Goal: Check status: Check status

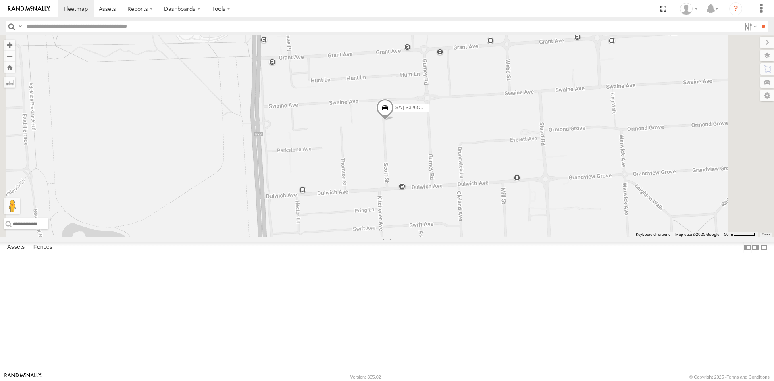
click at [394, 120] on span at bounding box center [385, 109] width 18 height 22
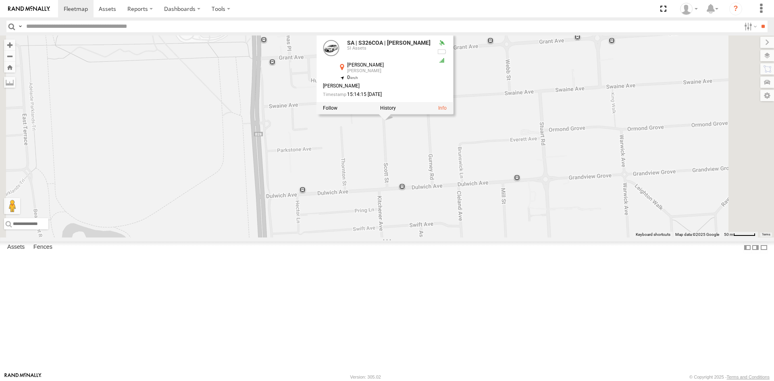
click at [0, 0] on div "SI Assets" at bounding box center [0, 0] width 0 height 0
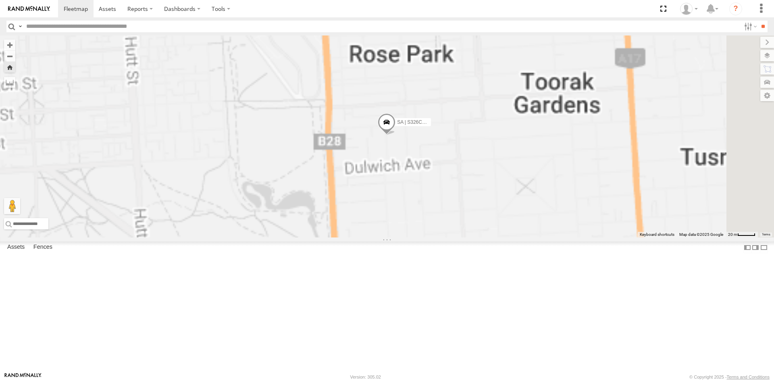
click at [0, 0] on span at bounding box center [0, 0] width 0 height 0
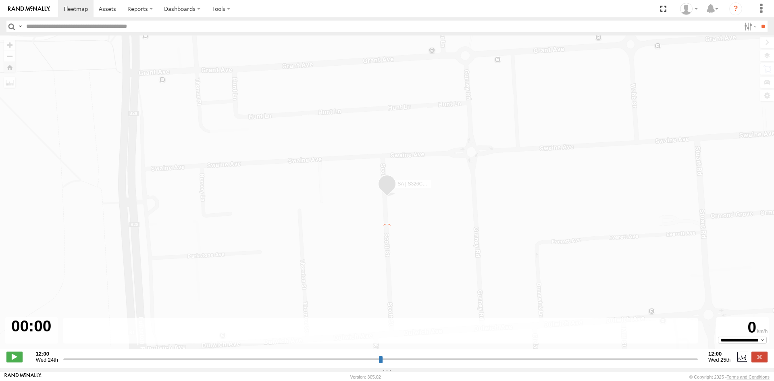
type input "**********"
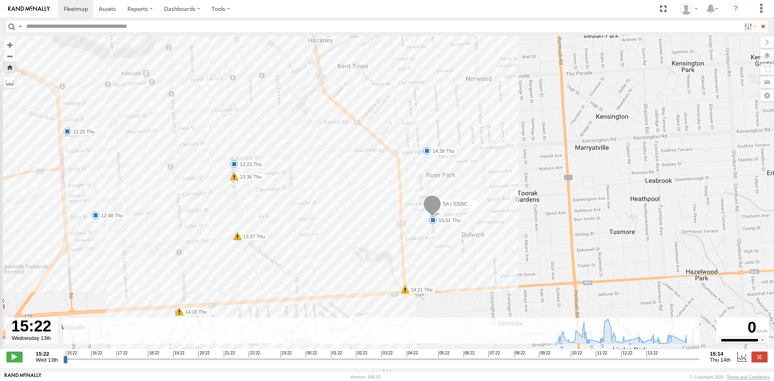
drag, startPoint x: 429, startPoint y: 282, endPoint x: 459, endPoint y: 268, distance: 33.0
click at [459, 268] on div "SA | S326COA | [PERSON_NAME] 10:31 Thu 10:59 Thu 11:17 Thu 12:08 Thu 12:08 Thu …" at bounding box center [387, 196] width 774 height 322
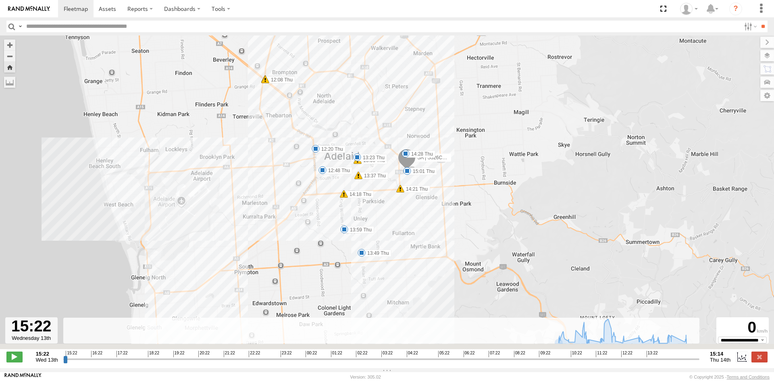
drag, startPoint x: 348, startPoint y: 243, endPoint x: 377, endPoint y: 183, distance: 65.8
click at [377, 183] on div "SA | S326COA | [PERSON_NAME] 10:31 Thu 10:59 Thu 11:17 Thu 12:08 Thu 12:08 Thu …" at bounding box center [387, 196] width 774 height 322
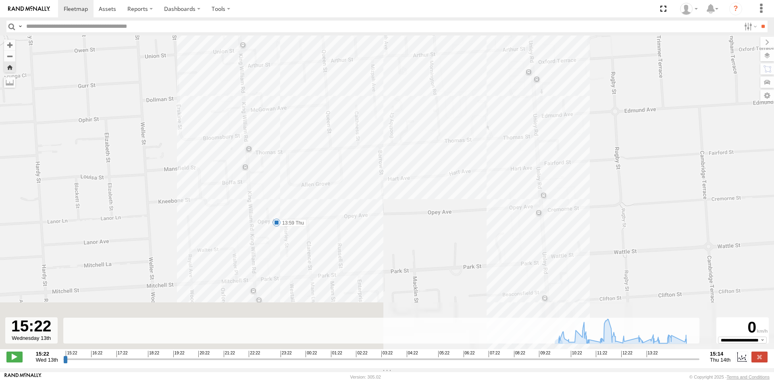
drag, startPoint x: 321, startPoint y: 268, endPoint x: 359, endPoint y: 203, distance: 75.7
click at [359, 203] on div "SA | S326COA | [PERSON_NAME] 10:31 Thu 10:59 Thu 11:17 Thu 12:08 Thu 12:08 Thu …" at bounding box center [387, 196] width 774 height 322
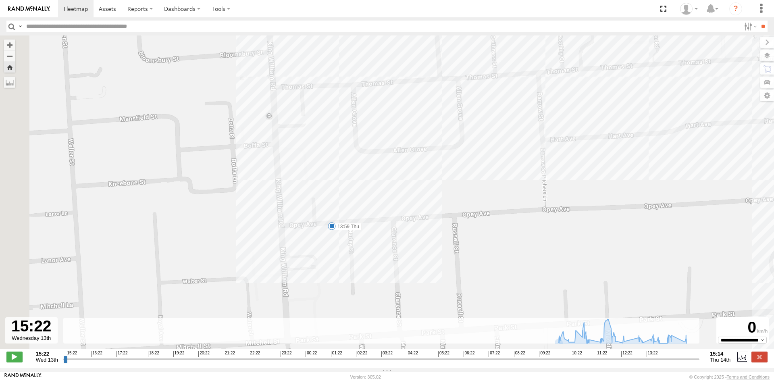
drag, startPoint x: 247, startPoint y: 169, endPoint x: 374, endPoint y: 175, distance: 126.3
click at [378, 165] on div "SA | S326COA | [PERSON_NAME] 10:31 Thu 10:59 Thu 11:17 Thu 12:08 Thu 12:08 Thu …" at bounding box center [387, 196] width 774 height 322
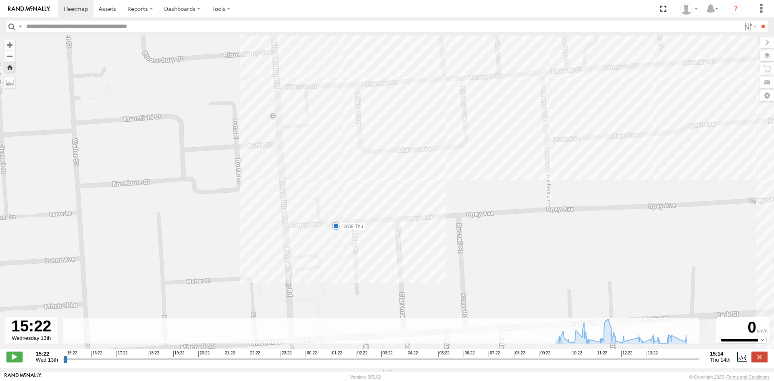
click at [336, 228] on span at bounding box center [336, 226] width 8 height 8
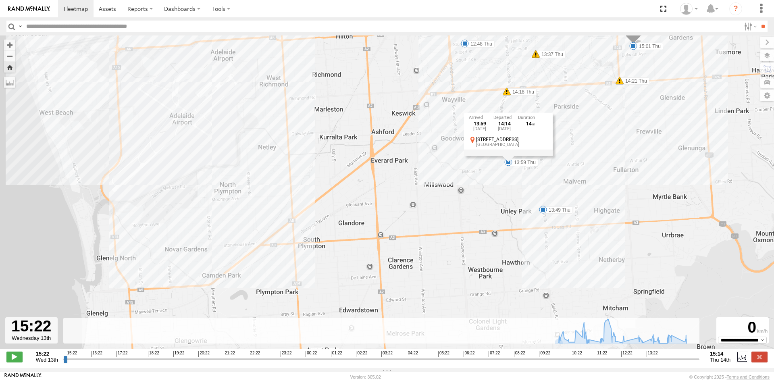
click at [545, 214] on span at bounding box center [543, 210] width 8 height 8
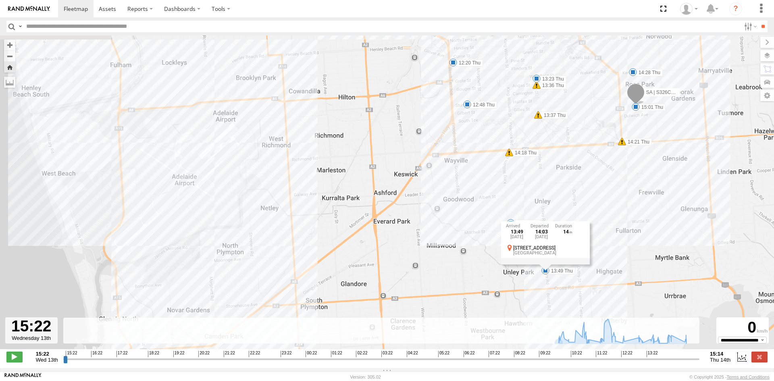
drag, startPoint x: 569, startPoint y: 225, endPoint x: 572, endPoint y: 288, distance: 62.9
click at [571, 288] on div "SA | S326COA | [PERSON_NAME] 10:31 Thu 10:59 Thu 11:17 Thu 12:08 Thu 12:08 Thu …" at bounding box center [387, 196] width 774 height 322
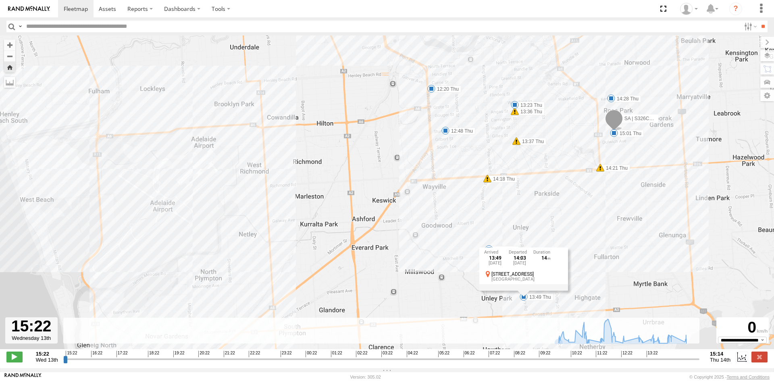
drag, startPoint x: 577, startPoint y: 172, endPoint x: 553, endPoint y: 197, distance: 34.8
click at [553, 197] on div "SA | S326COA | [PERSON_NAME] 10:31 Thu 10:59 Thu 11:17 Thu 12:08 Thu 12:08 Thu …" at bounding box center [387, 196] width 774 height 322
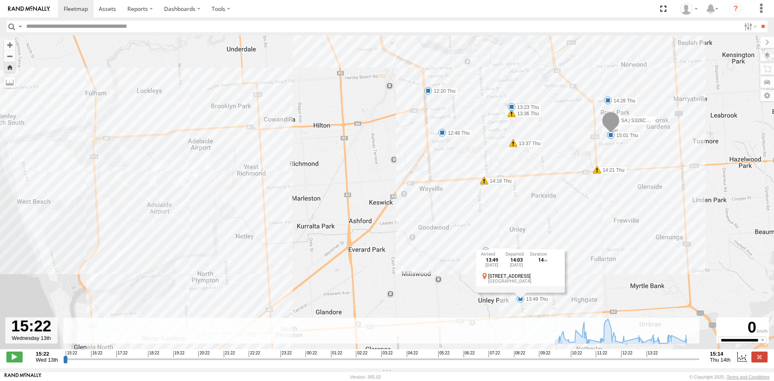
click at [513, 106] on span at bounding box center [511, 107] width 8 height 8
click at [485, 255] on span at bounding box center [486, 251] width 8 height 8
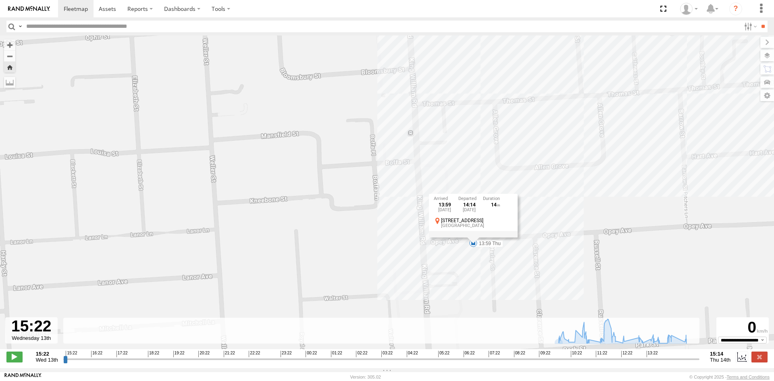
drag, startPoint x: 514, startPoint y: 251, endPoint x: 486, endPoint y: 268, distance: 32.6
click at [486, 268] on div "SA | S326COA | [PERSON_NAME] 10:31 Thu 10:59 Thu 11:17 Thu 12:08 Thu 12:08 Thu …" at bounding box center [387, 196] width 774 height 322
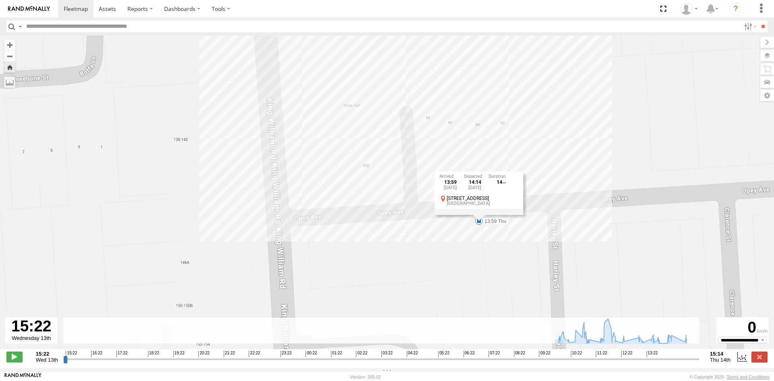
click at [445, 188] on div "[DATE]" at bounding box center [450, 187] width 22 height 5
click at [478, 224] on span at bounding box center [479, 221] width 8 height 8
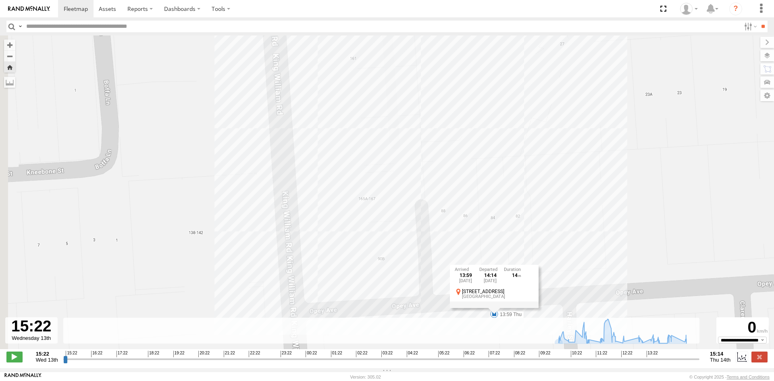
drag, startPoint x: 337, startPoint y: 119, endPoint x: 352, endPoint y: 220, distance: 102.3
click at [353, 221] on div "SA | S326COA | [PERSON_NAME] 10:31 Thu 10:59 Thu 11:17 Thu 12:08 Thu 12:08 Thu …" at bounding box center [387, 196] width 774 height 322
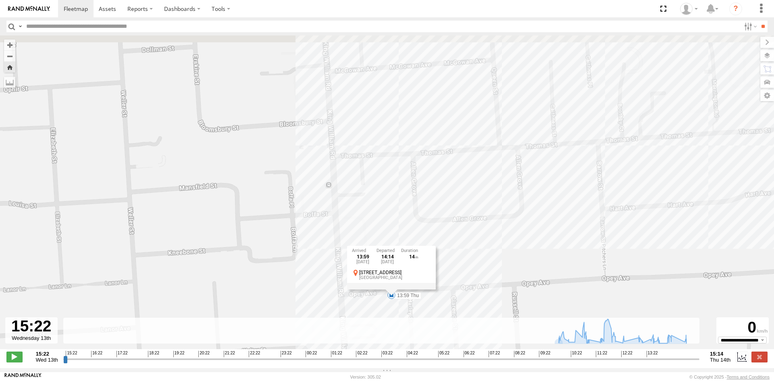
drag, startPoint x: 351, startPoint y: 158, endPoint x: 351, endPoint y: 207, distance: 49.2
click at [351, 207] on div "SA | S326COA | [PERSON_NAME] 10:31 Thu 10:59 Thu 11:17 Thu 12:08 Thu 12:08 Thu …" at bounding box center [387, 196] width 774 height 322
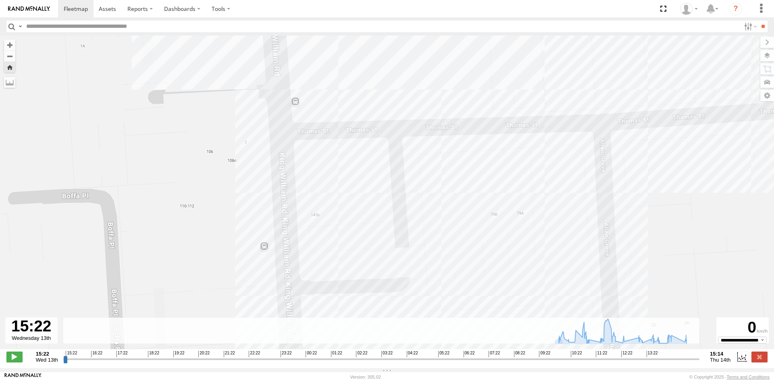
drag, startPoint x: 370, startPoint y: 68, endPoint x: 368, endPoint y: 54, distance: 14.2
click at [368, 54] on div "SA | S326COA | [PERSON_NAME] 10:31 Thu 10:59 Thu 11:17 Thu 12:08 Thu 12:08 Thu …" at bounding box center [387, 196] width 774 height 322
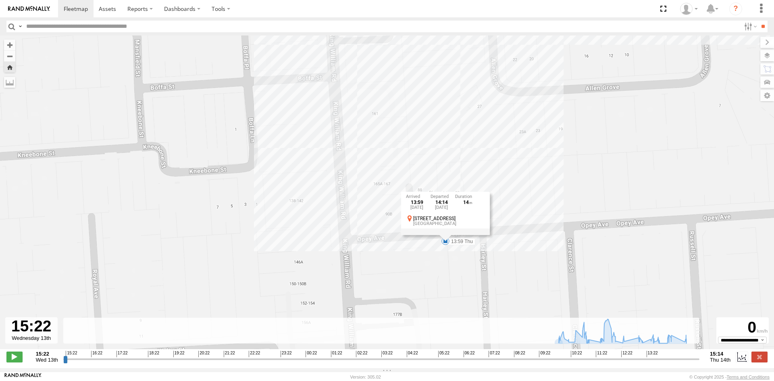
drag, startPoint x: 407, startPoint y: 165, endPoint x: 391, endPoint y: 104, distance: 63.7
click at [391, 104] on div "SA | S326COA | [PERSON_NAME] 10:31 Thu 10:59 Thu 11:17 Thu 12:08 Thu 12:08 Thu …" at bounding box center [387, 196] width 774 height 322
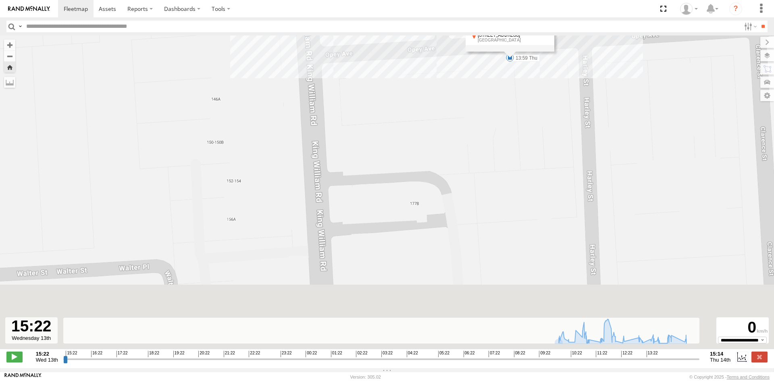
drag, startPoint x: 368, startPoint y: 191, endPoint x: 375, endPoint y: 106, distance: 85.3
click at [375, 106] on div "SA | S326COA | [PERSON_NAME] 10:31 Thu 10:59 Thu 11:17 Thu 12:08 Thu 12:08 Thu …" at bounding box center [387, 196] width 774 height 322
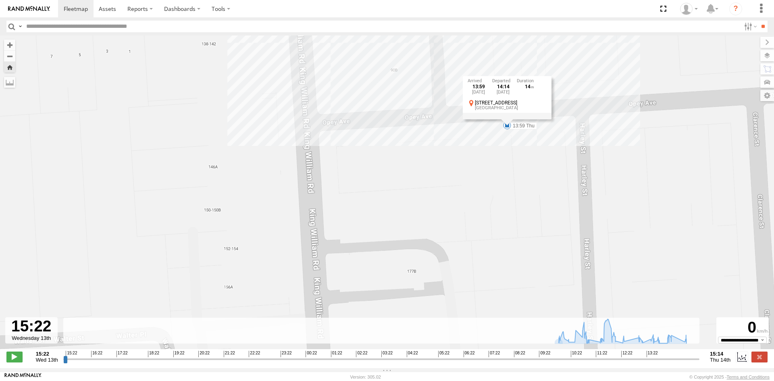
drag, startPoint x: 357, startPoint y: 123, endPoint x: 355, endPoint y: 173, distance: 50.8
click at [355, 173] on div "SA | S326COA | [PERSON_NAME] 10:31 Thu 10:59 Thu 11:17 Thu 12:08 Thu 12:08 Thu …" at bounding box center [387, 196] width 774 height 322
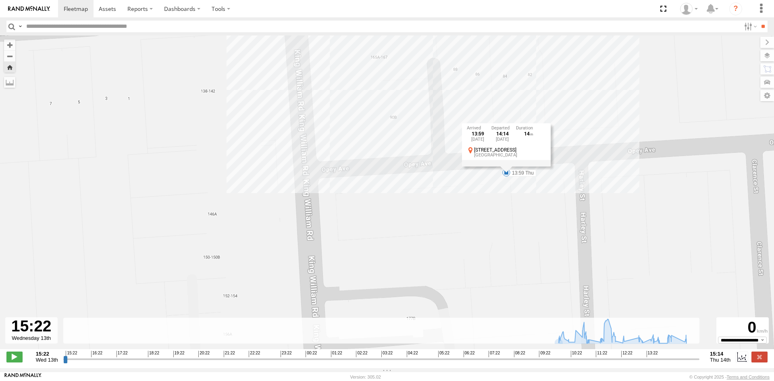
click at [402, 172] on div "SA | S326COA | [PERSON_NAME] 10:31 Thu 10:59 Thu 11:17 Thu 12:08 Thu 12:08 Thu …" at bounding box center [387, 196] width 774 height 322
click at [442, 198] on div "SA | S326COA | [PERSON_NAME] 10:31 Thu 10:59 Thu 11:17 Thu 12:08 Thu 12:08 Thu …" at bounding box center [387, 196] width 774 height 322
click at [507, 177] on span at bounding box center [506, 174] width 8 height 8
click at [475, 198] on div "SA | S326COA | [PERSON_NAME] 10:31 Thu 10:59 Thu 11:17 Thu 12:08 Thu 12:08 Thu …" at bounding box center [387, 196] width 774 height 322
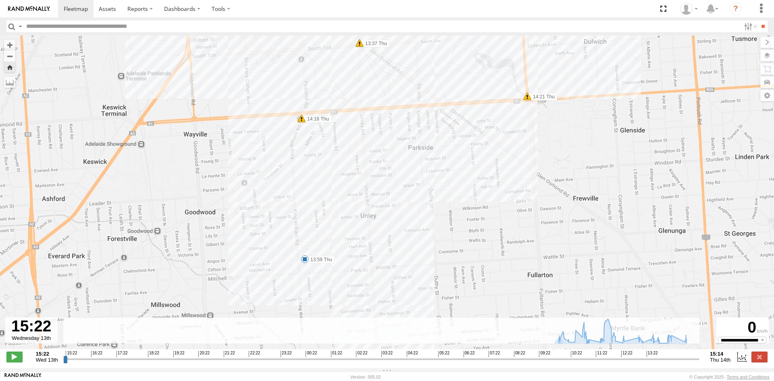
drag, startPoint x: 574, startPoint y: 157, endPoint x: 484, endPoint y: 270, distance: 144.8
click at [484, 270] on div "SA | S326COA | [PERSON_NAME] 10:31 Thu 10:59 Thu 11:17 Thu 12:08 Thu 12:08 Thu …" at bounding box center [387, 196] width 774 height 322
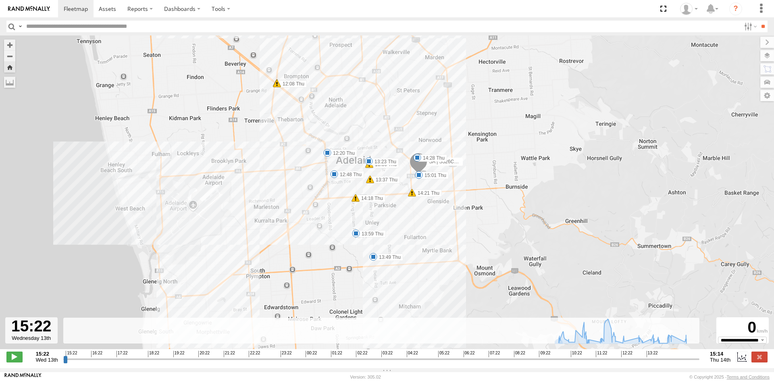
drag, startPoint x: 433, startPoint y: 194, endPoint x: 415, endPoint y: 221, distance: 32.9
click at [415, 221] on div "SA | S326COA | [PERSON_NAME] 10:31 Thu 10:59 Thu 11:17 Thu 12:08 Thu 12:08 Thu …" at bounding box center [387, 196] width 774 height 322
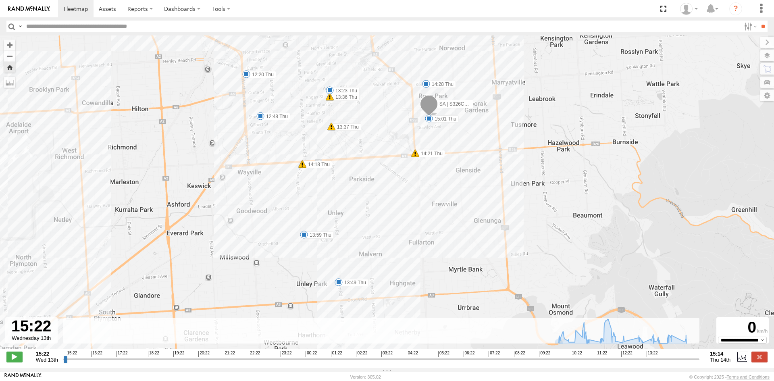
drag, startPoint x: 318, startPoint y: 281, endPoint x: 509, endPoint y: 143, distance: 235.0
click at [509, 143] on div "SA | S326COA | [PERSON_NAME] 10:31 Thu 10:59 Thu 11:17 Thu 12:08 Thu 12:08 Thu …" at bounding box center [387, 196] width 774 height 322
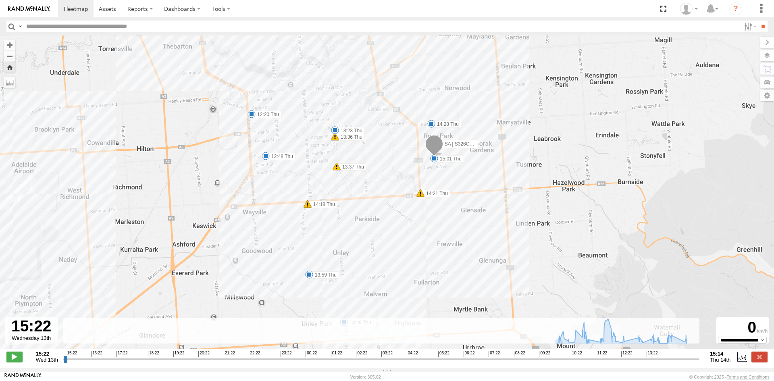
drag, startPoint x: 407, startPoint y: 220, endPoint x: 408, endPoint y: 229, distance: 8.5
click at [408, 229] on div "SA | S326COA | [PERSON_NAME] 10:31 Thu 10:59 Thu 11:17 Thu 12:08 Thu 12:08 Thu …" at bounding box center [387, 196] width 774 height 322
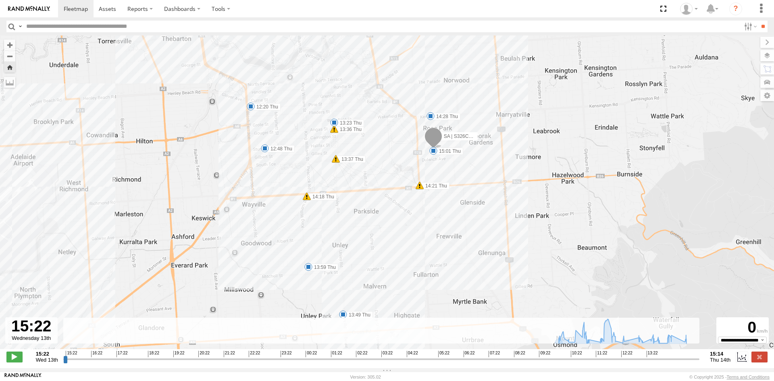
drag, startPoint x: 397, startPoint y: 239, endPoint x: 396, endPoint y: 207, distance: 31.8
click at [396, 207] on div "SA | S326COA | [PERSON_NAME] 10:31 Thu 10:59 Thu 11:17 Thu 12:08 Thu 12:08 Thu …" at bounding box center [387, 196] width 774 height 322
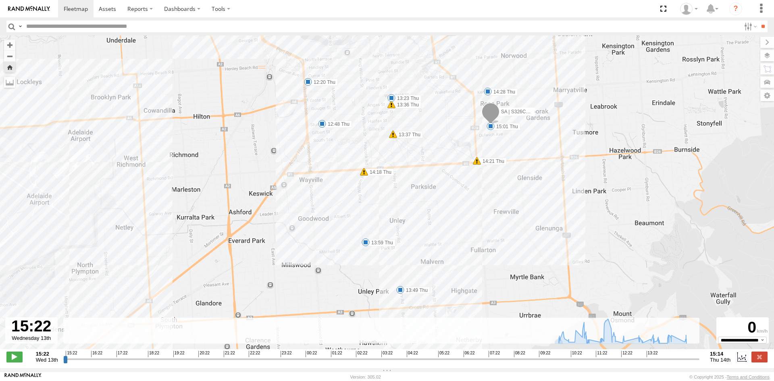
drag, startPoint x: 481, startPoint y: 134, endPoint x: 538, endPoint y: 129, distance: 57.5
click at [538, 129] on div "SA | S326COA | [PERSON_NAME] 10:31 Thu 10:59 Thu 11:17 Thu 12:08 Thu 12:08 Thu …" at bounding box center [387, 196] width 774 height 322
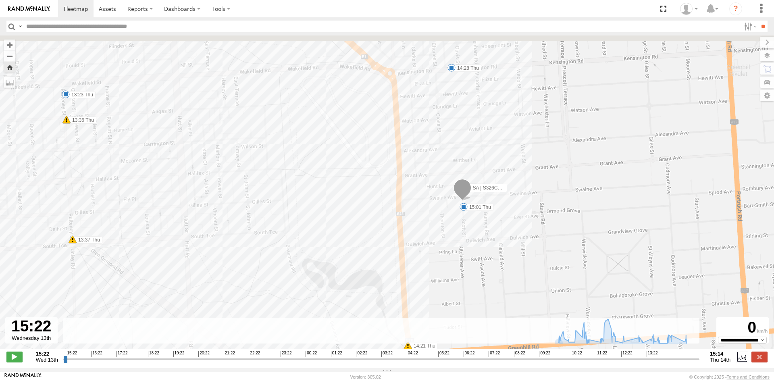
drag, startPoint x: 484, startPoint y: 73, endPoint x: 479, endPoint y: 145, distance: 71.9
click at [479, 145] on div "SA | S326COA | [PERSON_NAME] 10:31 Thu 10:59 Thu 11:17 Thu 12:08 Thu 12:08 Thu …" at bounding box center [387, 196] width 774 height 322
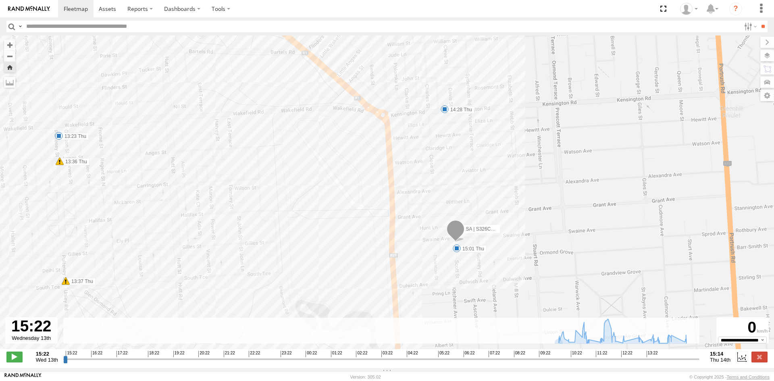
click at [444, 116] on div "SA | S326COA | [PERSON_NAME] 10:31 Thu 10:59 Thu 11:17 Thu 12:08 Thu 12:08 Thu …" at bounding box center [387, 196] width 774 height 322
click at [444, 110] on span at bounding box center [444, 109] width 8 height 8
click at [549, 109] on div "SA | S326COA | [PERSON_NAME] 10:31 Thu 10:59 Thu 11:17 Thu 12:08 Thu 12:08 Thu …" at bounding box center [387, 196] width 774 height 322
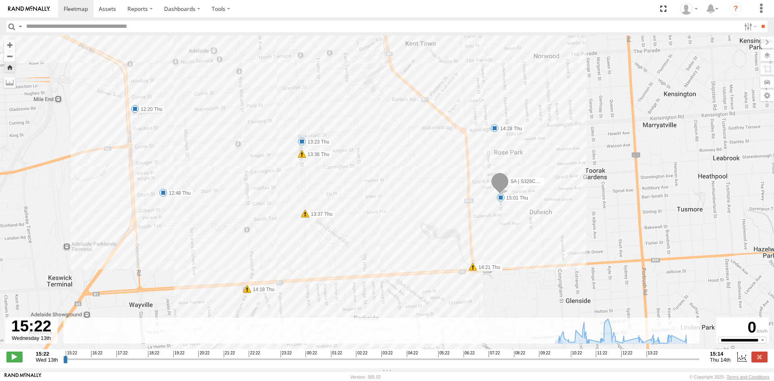
drag, startPoint x: 536, startPoint y: 108, endPoint x: 524, endPoint y: 185, distance: 78.8
click at [524, 185] on div "SA | S326COA | [PERSON_NAME] 10:31 Thu 10:59 Thu 11:17 Thu 12:08 Thu 12:08 Thu …" at bounding box center [387, 196] width 774 height 322
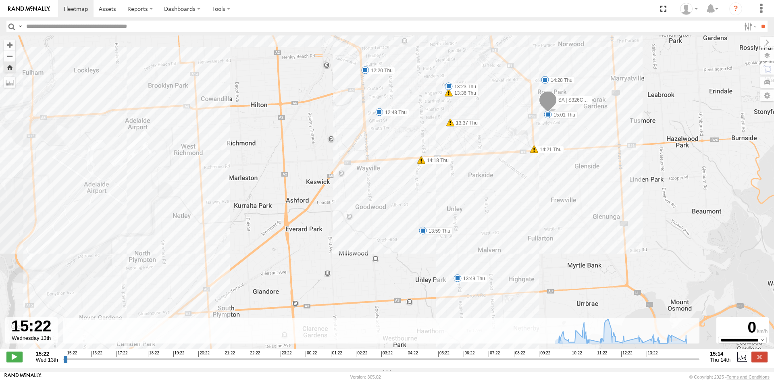
drag, startPoint x: 464, startPoint y: 199, endPoint x: 509, endPoint y: 69, distance: 138.3
click at [509, 69] on div "SA | S326COA | [PERSON_NAME] 10:31 Thu 10:59 Thu 11:17 Thu 12:08 Thu 12:08 Thu …" at bounding box center [387, 196] width 774 height 322
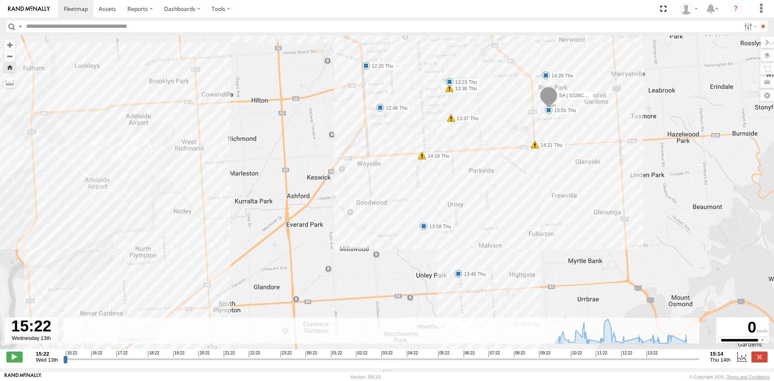
click at [424, 227] on span at bounding box center [423, 226] width 8 height 8
click at [459, 276] on span at bounding box center [458, 274] width 8 height 8
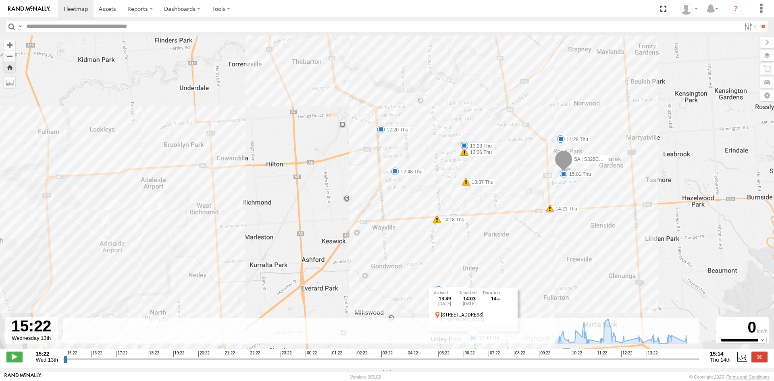
drag, startPoint x: 472, startPoint y: 170, endPoint x: 488, endPoint y: 239, distance: 71.0
click at [488, 239] on div "SA | S326COA | [PERSON_NAME] 10:31 Thu 10:59 Thu 11:17 Thu 12:08 Thu 12:08 Thu …" at bounding box center [387, 196] width 774 height 322
click at [396, 176] on span at bounding box center [395, 173] width 8 height 8
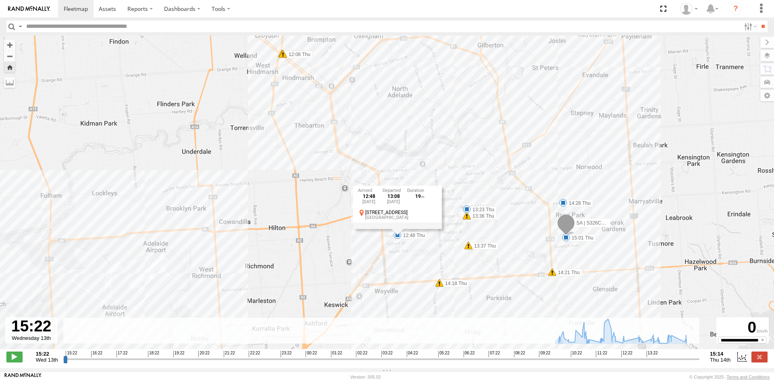
drag, startPoint x: 433, startPoint y: 213, endPoint x: 434, endPoint y: 255, distance: 42.3
click at [434, 255] on div "SA | S326COA | [PERSON_NAME] 10:31 Thu 10:59 Thu 11:17 Thu 12:08 Thu 12:08 Thu …" at bounding box center [387, 196] width 774 height 322
click at [466, 212] on span at bounding box center [467, 209] width 8 height 8
click at [386, 194] on span at bounding box center [383, 193] width 8 height 8
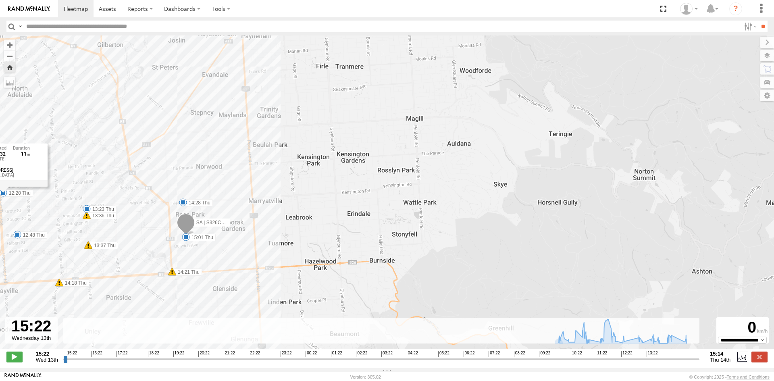
drag, startPoint x: 538, startPoint y: 170, endPoint x: 181, endPoint y: 189, distance: 357.5
click at [181, 189] on div "SA | S326COA | [PERSON_NAME] 10:31 Thu 10:59 Thu 11:17 Thu 12:08 Thu 12:08 Thu …" at bounding box center [387, 196] width 774 height 322
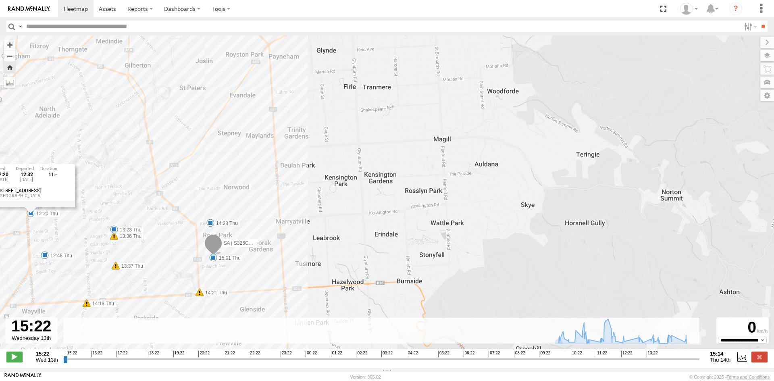
click at [210, 223] on span at bounding box center [210, 223] width 8 height 8
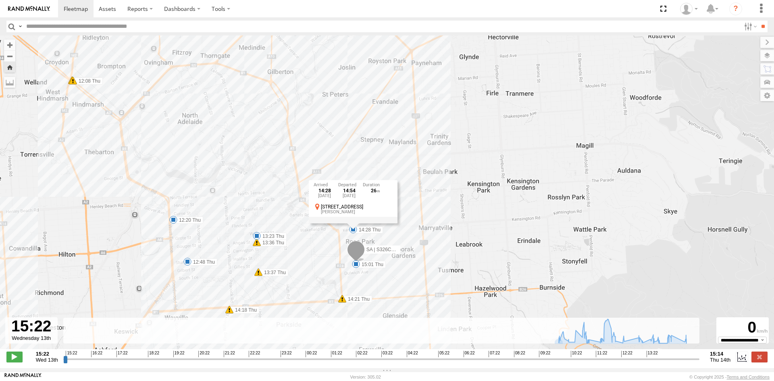
drag, startPoint x: 180, startPoint y: 239, endPoint x: 324, endPoint y: 245, distance: 144.4
click at [324, 245] on div "SA | S326COA | [PERSON_NAME] 10:31 Thu 10:59 Thu 11:17 Thu 12:08 Thu 12:08 Thu …" at bounding box center [387, 196] width 774 height 322
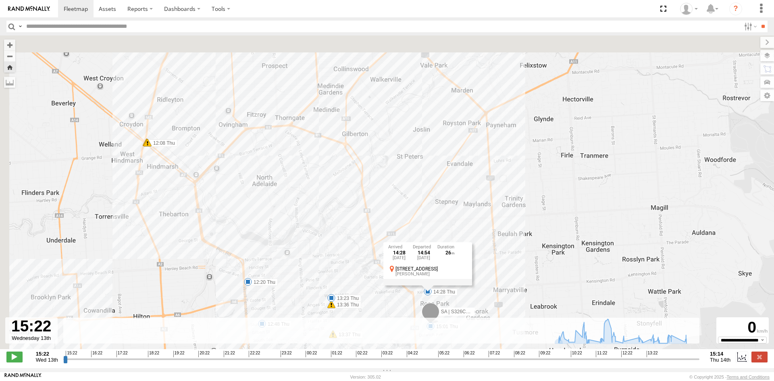
drag, startPoint x: 264, startPoint y: 163, endPoint x: 377, endPoint y: 261, distance: 149.7
click at [380, 266] on div "SA | S326COA | [PERSON_NAME] 10:31 Thu 10:59 Thu 11:17 Thu 12:08 Thu 12:08 Thu …" at bounding box center [387, 196] width 774 height 322
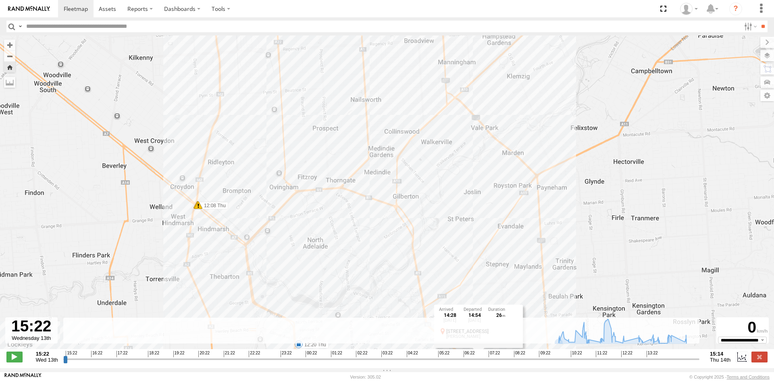
drag, startPoint x: 303, startPoint y: 191, endPoint x: 315, endPoint y: 217, distance: 28.7
click at [315, 217] on div "SA | S326COA | [PERSON_NAME] 10:31 Thu 10:59 Thu 11:17 Thu 12:08 Thu 12:08 Thu …" at bounding box center [387, 196] width 774 height 322
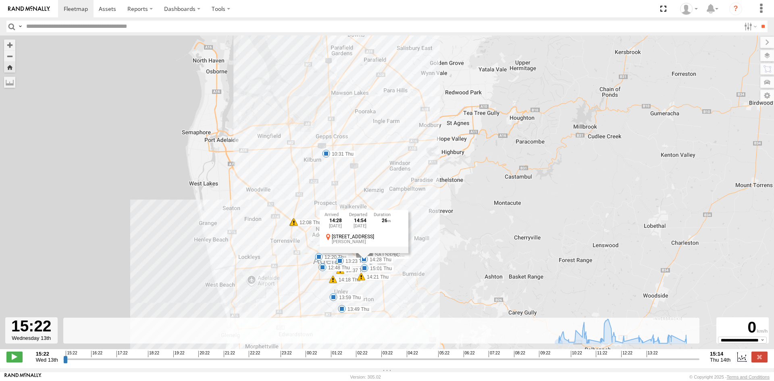
click at [327, 157] on span at bounding box center [326, 153] width 8 height 8
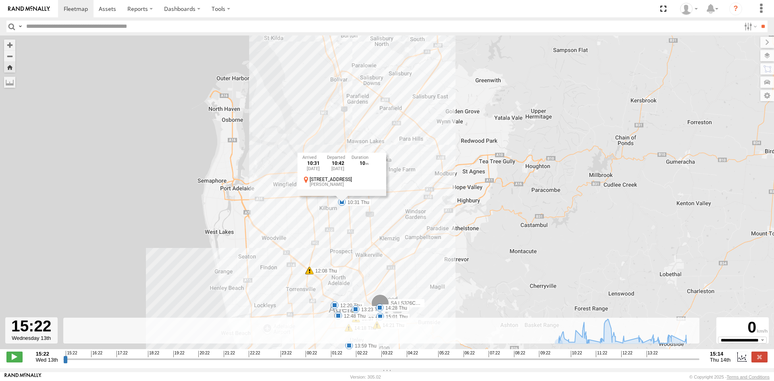
drag, startPoint x: 369, startPoint y: 167, endPoint x: 398, endPoint y: 261, distance: 98.3
click at [398, 260] on div "SA | S326COA | [PERSON_NAME] 10:31 Thu 10:59 Thu 11:17 Thu 12:08 Thu 12:08 Thu …" at bounding box center [387, 196] width 774 height 322
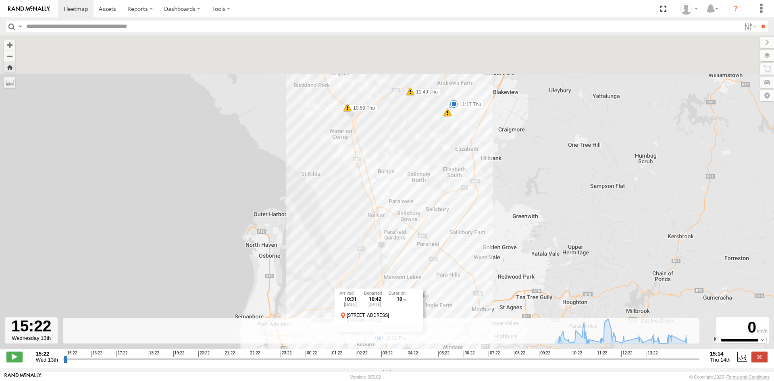
drag, startPoint x: 391, startPoint y: 91, endPoint x: 411, endPoint y: 178, distance: 89.6
click at [411, 178] on div "SA | S326COA | [PERSON_NAME] 10:31 Thu 10:59 Thu 11:17 Thu 12:08 Thu 12:08 Thu …" at bounding box center [387, 196] width 774 height 322
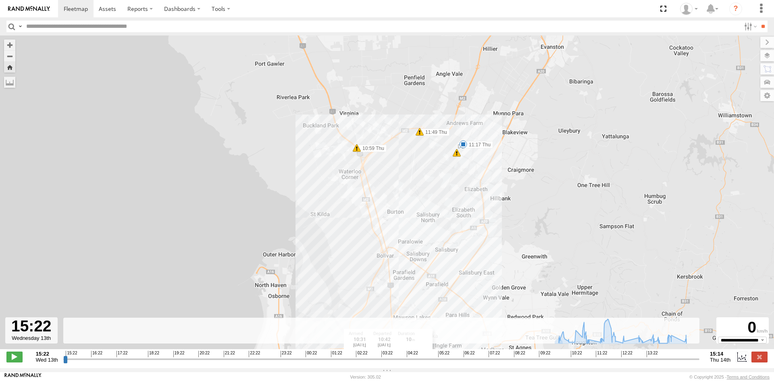
click at [464, 144] on span at bounding box center [463, 144] width 8 height 8
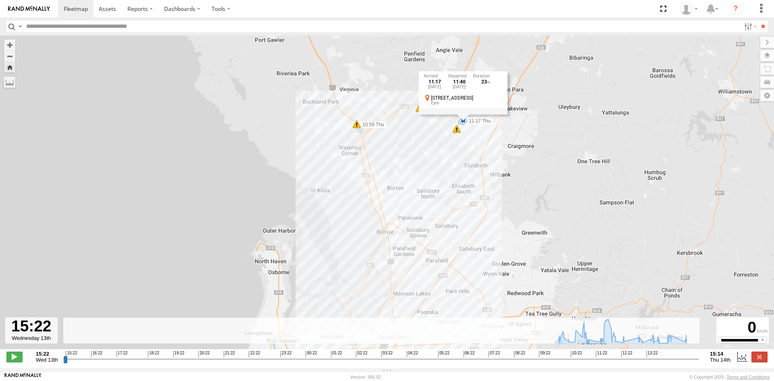
drag, startPoint x: 455, startPoint y: 196, endPoint x: 451, endPoint y: 123, distance: 73.4
click at [451, 123] on div "SA | S326COA | [PERSON_NAME] 10:31 Thu 10:59 Thu 11:17 Thu 12:08 Thu 12:08 Thu …" at bounding box center [387, 196] width 774 height 322
